Goal: Transaction & Acquisition: Obtain resource

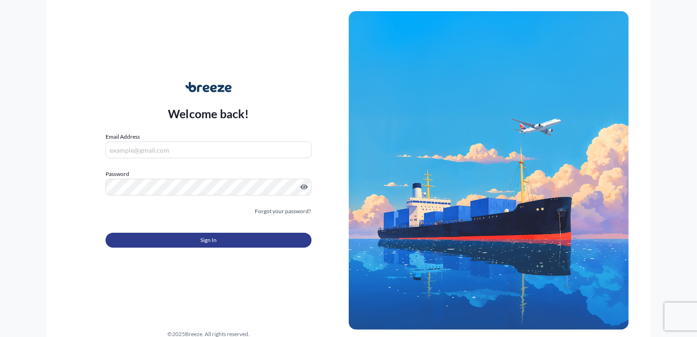
type input "[PERSON_NAME][EMAIL_ADDRESS][DOMAIN_NAME]"
click at [216, 241] on span "Sign In" at bounding box center [208, 239] width 16 height 9
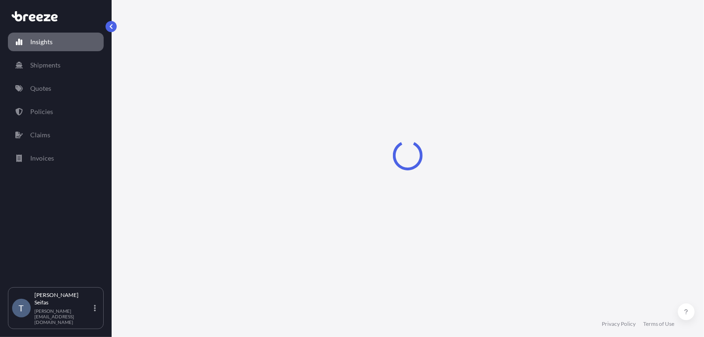
select select "2025"
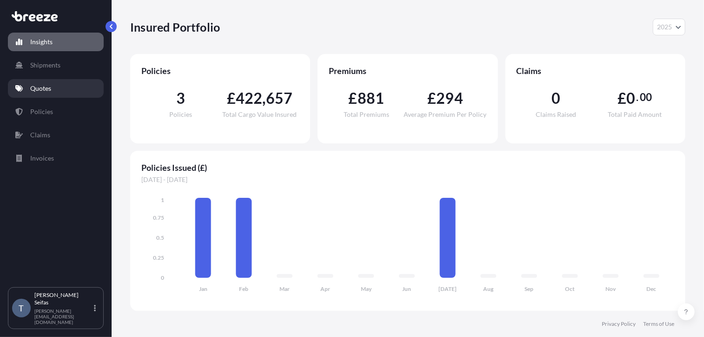
click at [48, 91] on p "Quotes" at bounding box center [40, 88] width 21 height 9
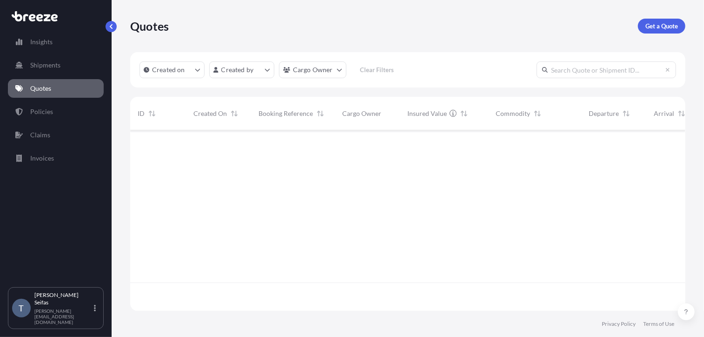
scroll to position [206, 548]
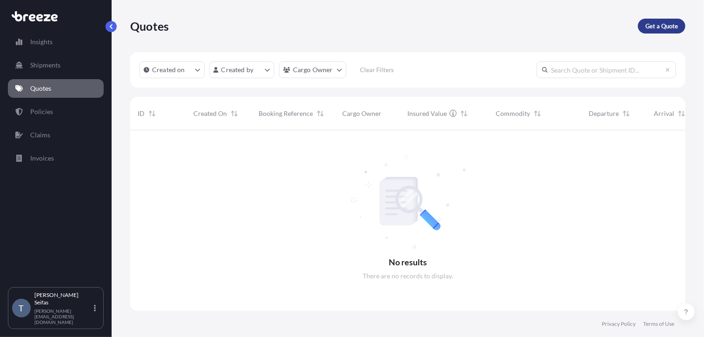
click at [667, 22] on p "Get a Quote" at bounding box center [661, 25] width 33 height 9
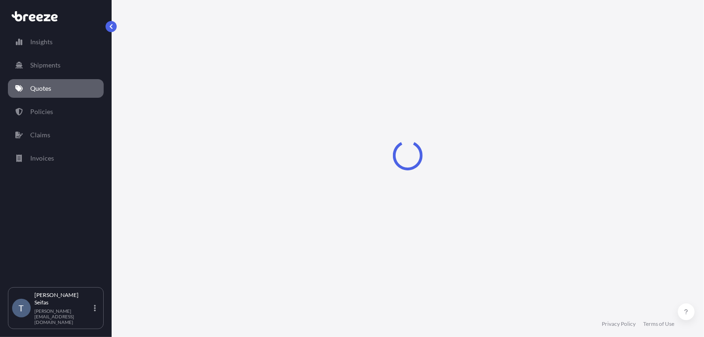
select select "Sea"
select select "1"
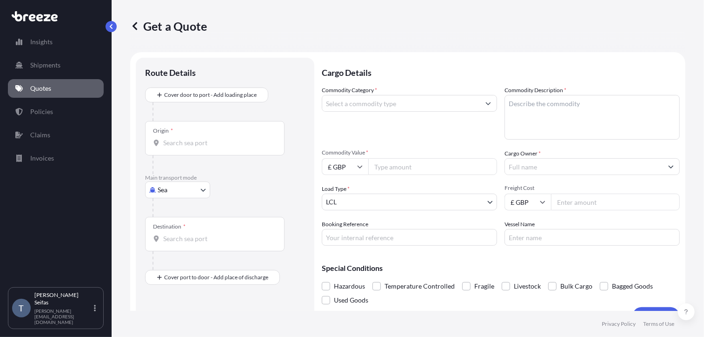
scroll to position [15, 0]
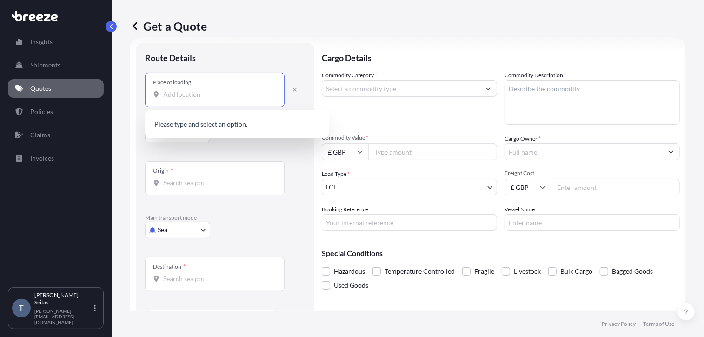
click at [255, 95] on input "Place of loading" at bounding box center [218, 94] width 110 height 9
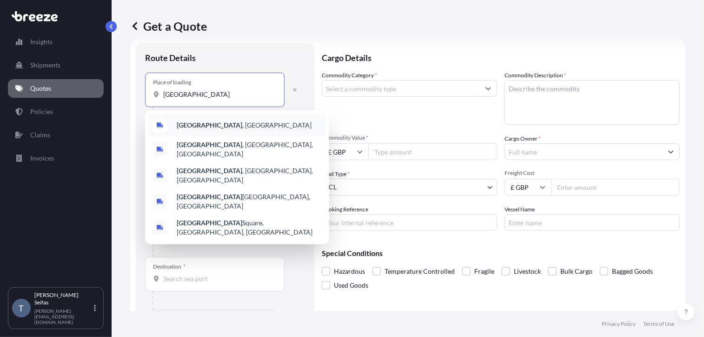
click at [219, 124] on span "[GEOGRAPHIC_DATA] , [GEOGRAPHIC_DATA]" at bounding box center [244, 124] width 135 height 9
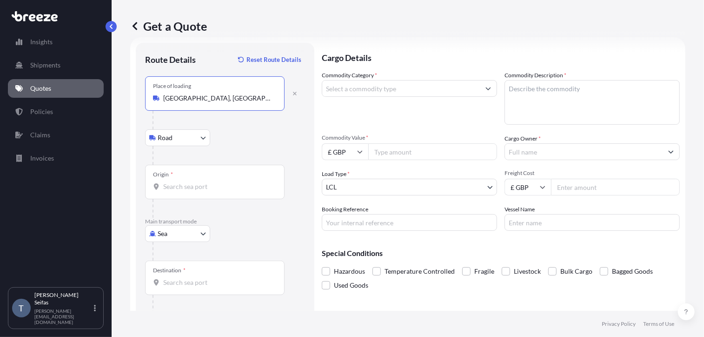
type input "[GEOGRAPHIC_DATA], [GEOGRAPHIC_DATA]"
click at [199, 140] on body "0 options available. 5 options available. 0 options available. 5 options availa…" at bounding box center [352, 168] width 704 height 337
click at [223, 176] on div "Origin *" at bounding box center [214, 182] width 139 height 34
click at [223, 182] on input "Origin *" at bounding box center [218, 186] width 110 height 9
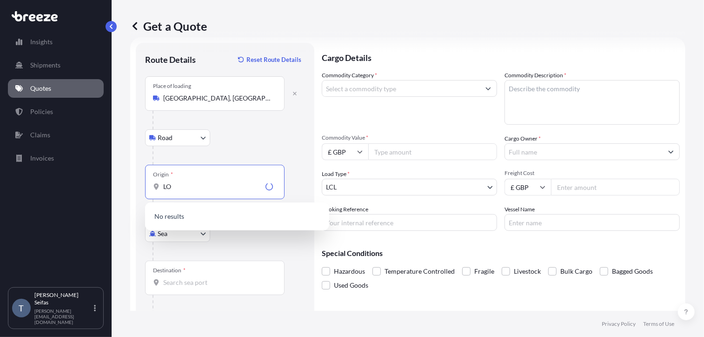
type input "L"
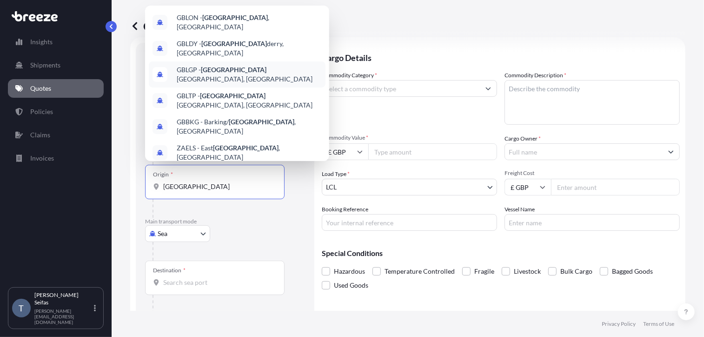
click at [246, 66] on span "GBLGP - [GEOGRAPHIC_DATA], [GEOGRAPHIC_DATA]" at bounding box center [249, 74] width 145 height 19
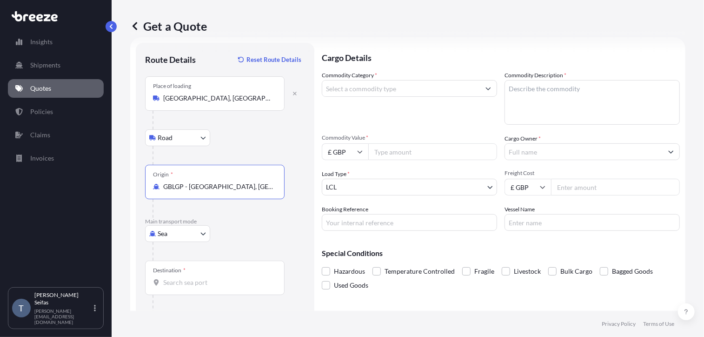
type input "GBLGP - [GEOGRAPHIC_DATA], [GEOGRAPHIC_DATA]"
click at [206, 137] on body "0 options available. 10 options available. 0 options available. 10 options avai…" at bounding box center [352, 168] width 704 height 337
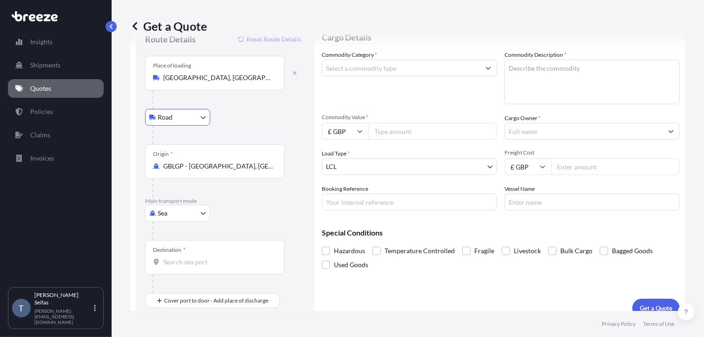
scroll to position [46, 0]
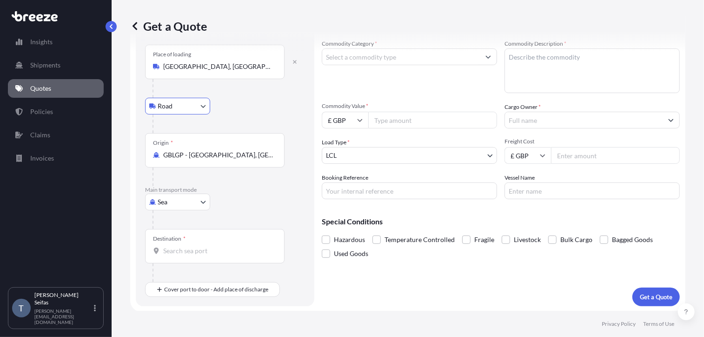
click at [199, 247] on input "Destination *" at bounding box center [218, 250] width 110 height 9
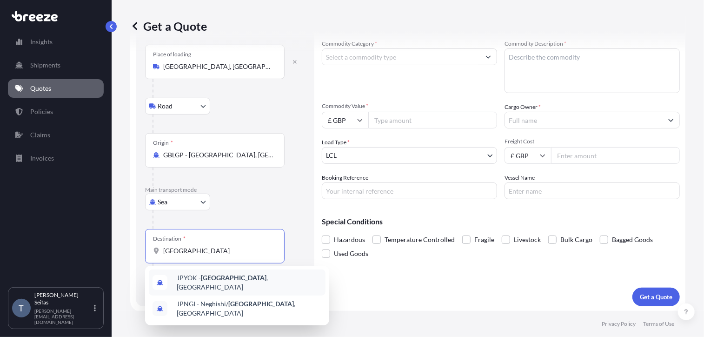
click at [210, 274] on div "JPYOK - [GEOGRAPHIC_DATA] , [GEOGRAPHIC_DATA]" at bounding box center [237, 282] width 177 height 26
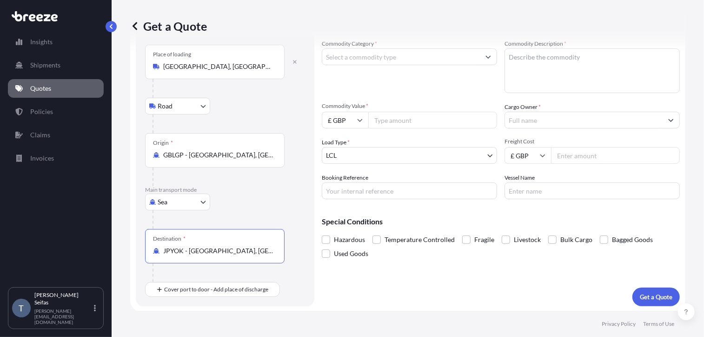
type input "JPYOK - [GEOGRAPHIC_DATA], [GEOGRAPHIC_DATA]"
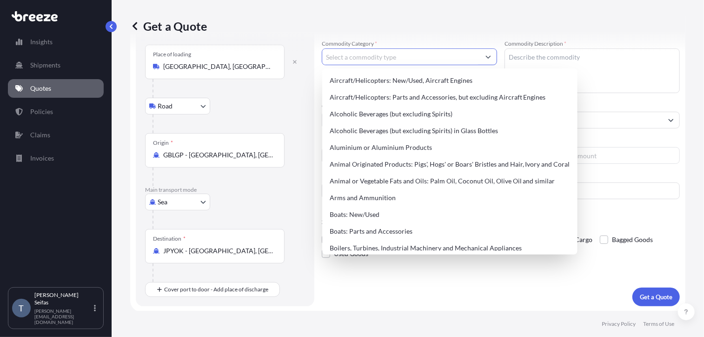
click at [471, 60] on input "Commodity Category *" at bounding box center [401, 56] width 158 height 17
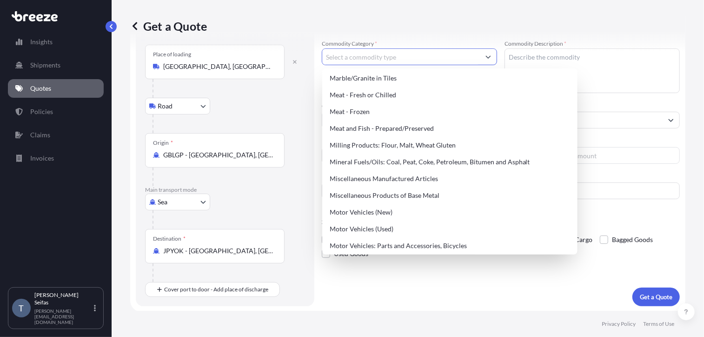
scroll to position [1237, 0]
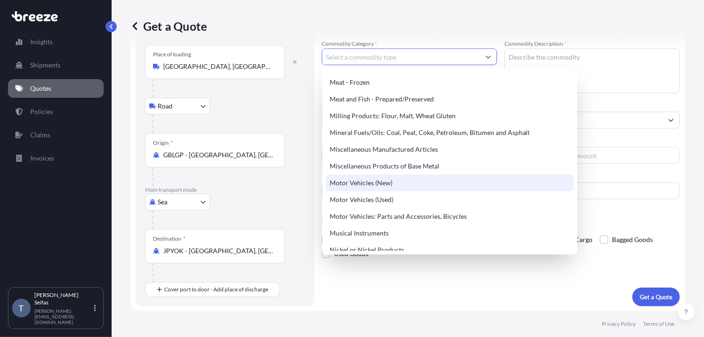
click at [386, 180] on div "Motor Vehicles (New)" at bounding box center [450, 182] width 248 height 17
type input "Motor Vehicles (New)"
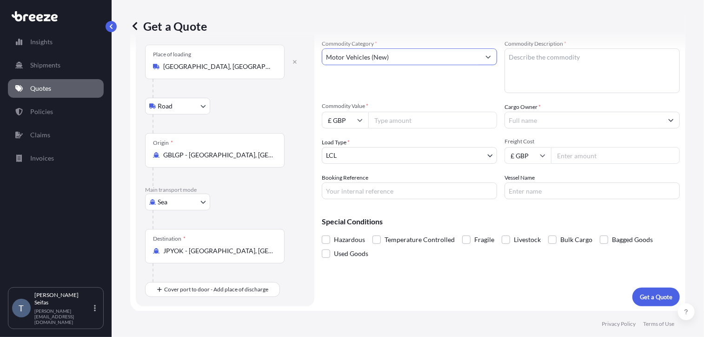
click at [558, 59] on textarea "Commodity Description *" at bounding box center [591, 70] width 175 height 45
type textarea "2 x [PERSON_NAME] Plus Four"
click at [451, 120] on input "Commodity Value *" at bounding box center [432, 120] width 129 height 17
type input "121800"
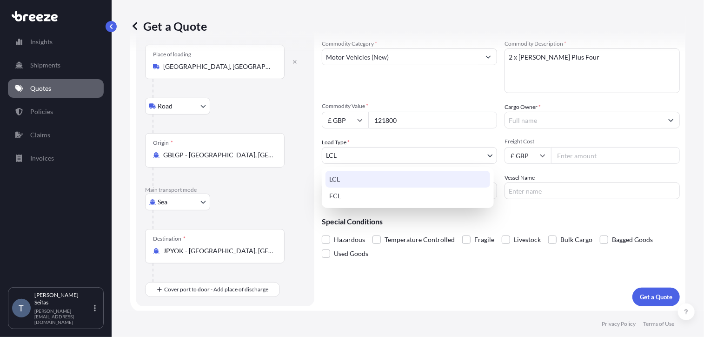
click at [455, 158] on body "Insights Shipments Quotes Policies Claims Invoices T [PERSON_NAME] [PERSON_NAME…" at bounding box center [352, 168] width 704 height 337
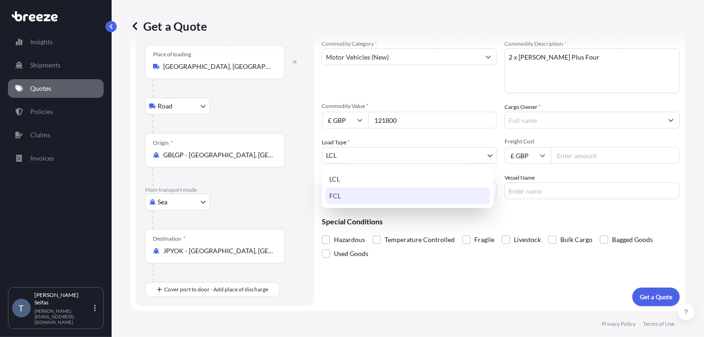
click at [352, 194] on div "FCL" at bounding box center [407, 195] width 165 height 17
select select "2"
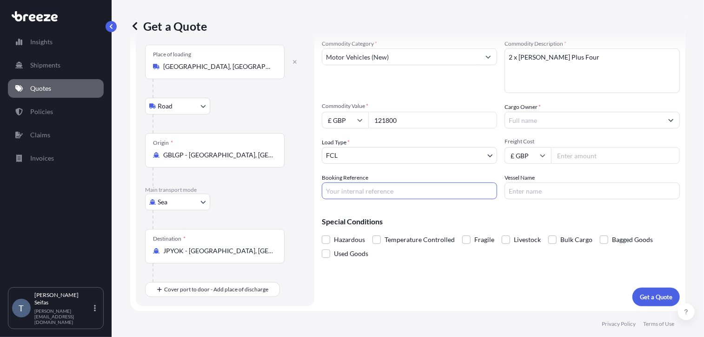
click at [372, 190] on input "Booking Reference" at bounding box center [409, 190] width 175 height 17
type input "OEX001992"
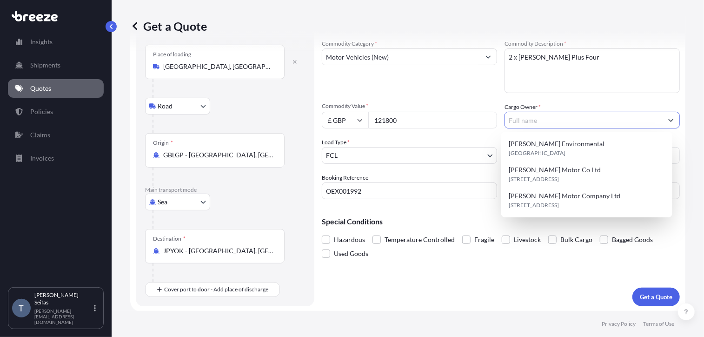
click at [532, 124] on input "Cargo Owner *" at bounding box center [584, 120] width 158 height 17
click at [532, 195] on span "[PERSON_NAME] Motor Company Ltd" at bounding box center [565, 195] width 112 height 9
type input "[PERSON_NAME] Motor Company Ltd"
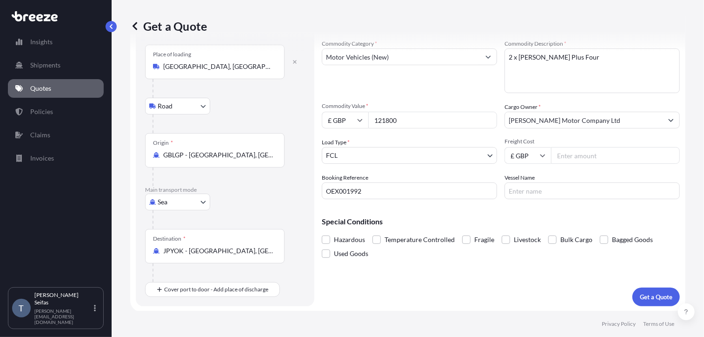
click at [575, 154] on input "Freight Cost" at bounding box center [615, 155] width 129 height 17
type input "1800"
click at [551, 188] on input "Vessel Name" at bounding box center [591, 190] width 175 height 17
type input "S"
type input "MSC BENEDETTA XIII"
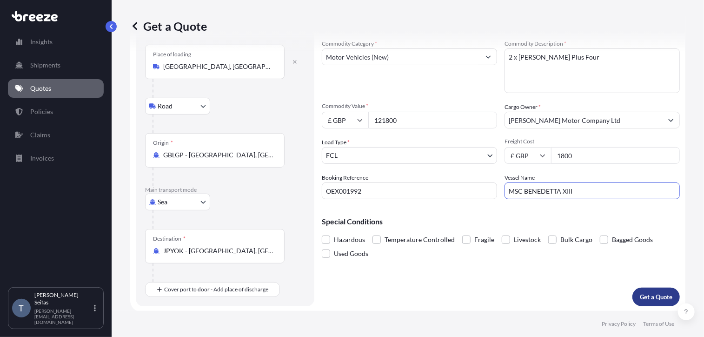
click at [640, 292] on p "Get a Quote" at bounding box center [656, 296] width 33 height 9
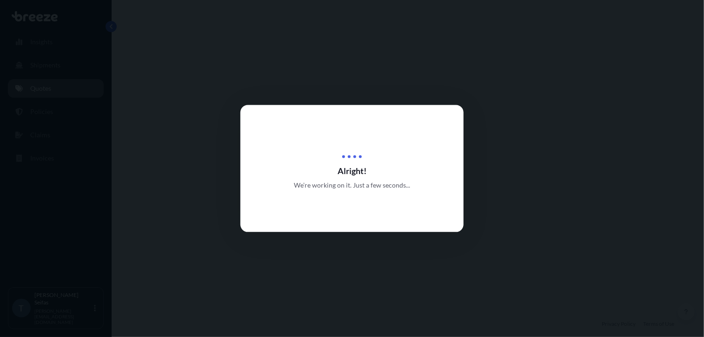
select select "Road"
select select "Sea"
select select "2"
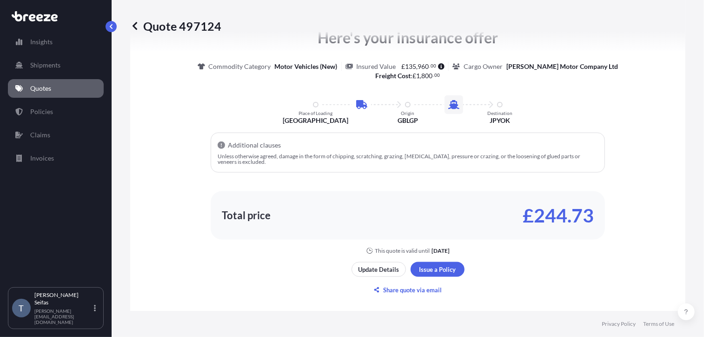
scroll to position [502, 0]
